Goal: Navigation & Orientation: Find specific page/section

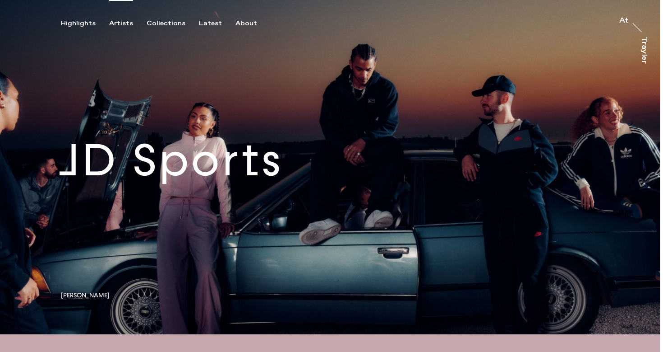
click at [123, 25] on div "Artists" at bounding box center [121, 23] width 24 height 8
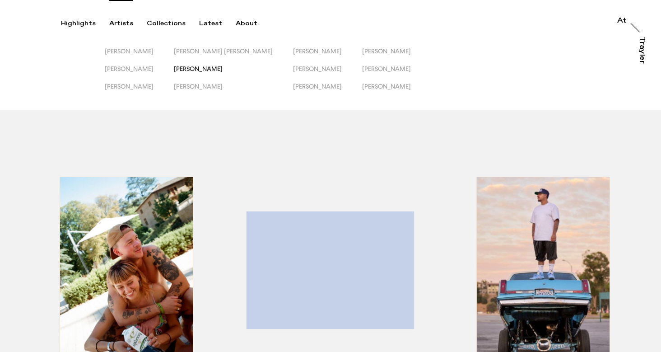
click at [216, 70] on span "[PERSON_NAME]" at bounding box center [198, 68] width 49 height 7
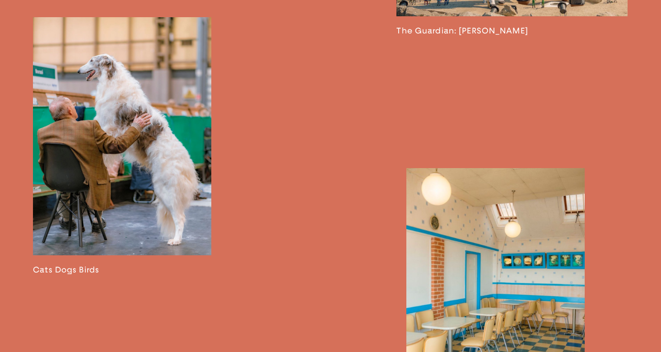
scroll to position [1106, 0]
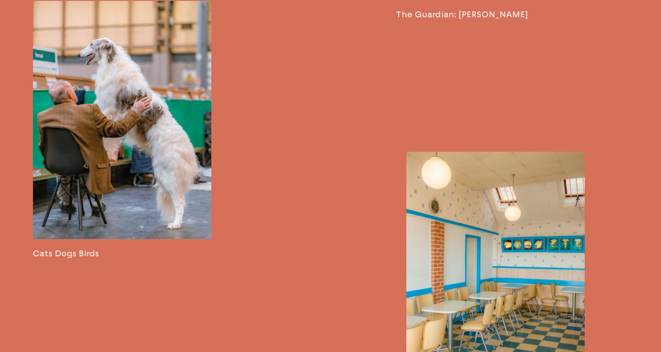
click at [126, 202] on link at bounding box center [122, 129] width 178 height 257
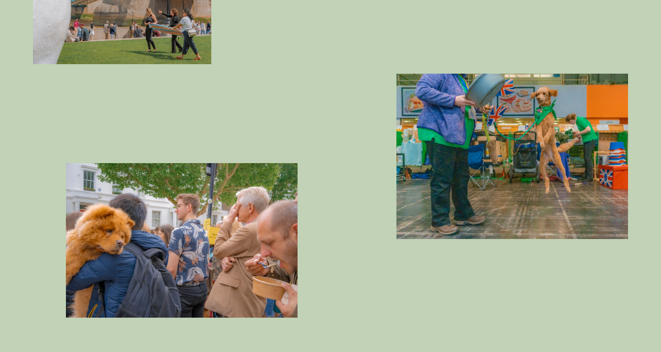
scroll to position [2045, 0]
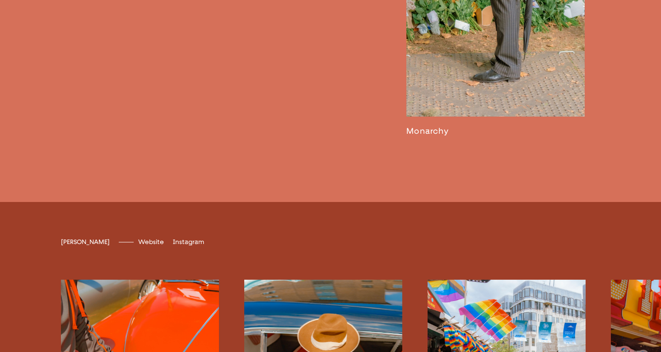
scroll to position [1837, 0]
